Goal: Information Seeking & Learning: Understand process/instructions

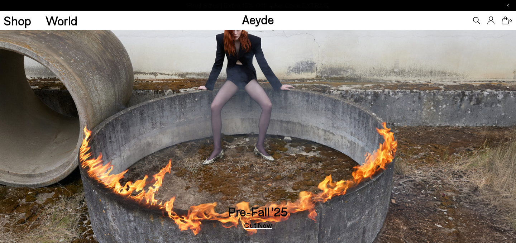
scroll to position [1135, 0]
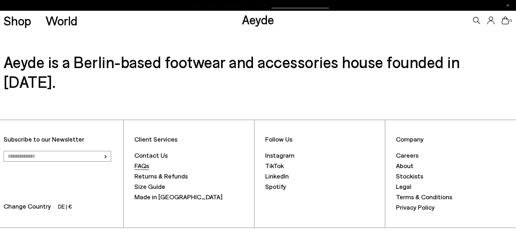
click at [139, 161] on font "FAQs" at bounding box center [141, 165] width 15 height 8
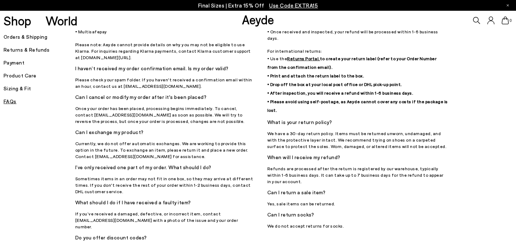
scroll to position [88, 0]
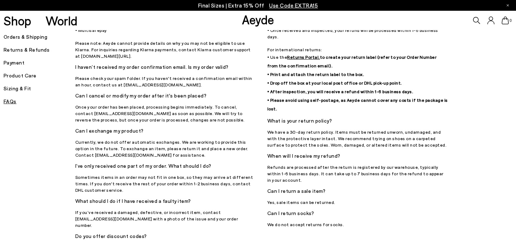
click at [37, 35] on h5 "Orders & Shipping" at bounding box center [40, 37] width 72 height 10
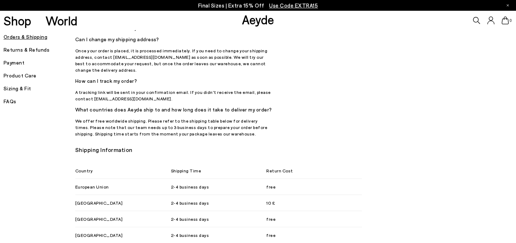
scroll to position [344, 0]
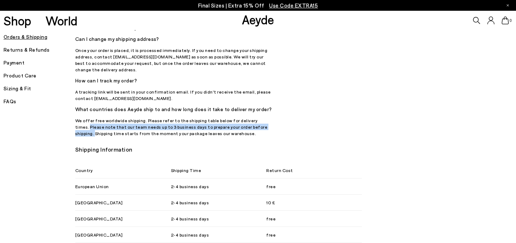
drag, startPoint x: 258, startPoint y: 102, endPoint x: 246, endPoint y: 109, distance: 13.8
click at [246, 117] on p "We offer free worldwide shipping. Please refer to the shipping table below for …" at bounding box center [173, 126] width 197 height 19
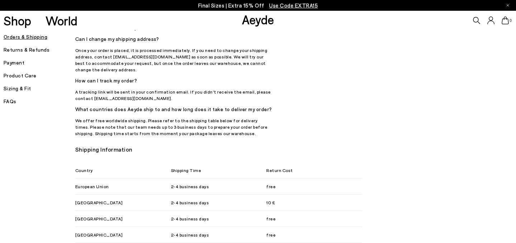
click at [281, 121] on div "Orders & Shipping Sale delivery: Due to increased orders during peak periods, t…" at bounding box center [261, 114] width 372 height 854
